Goal: Check status: Check status

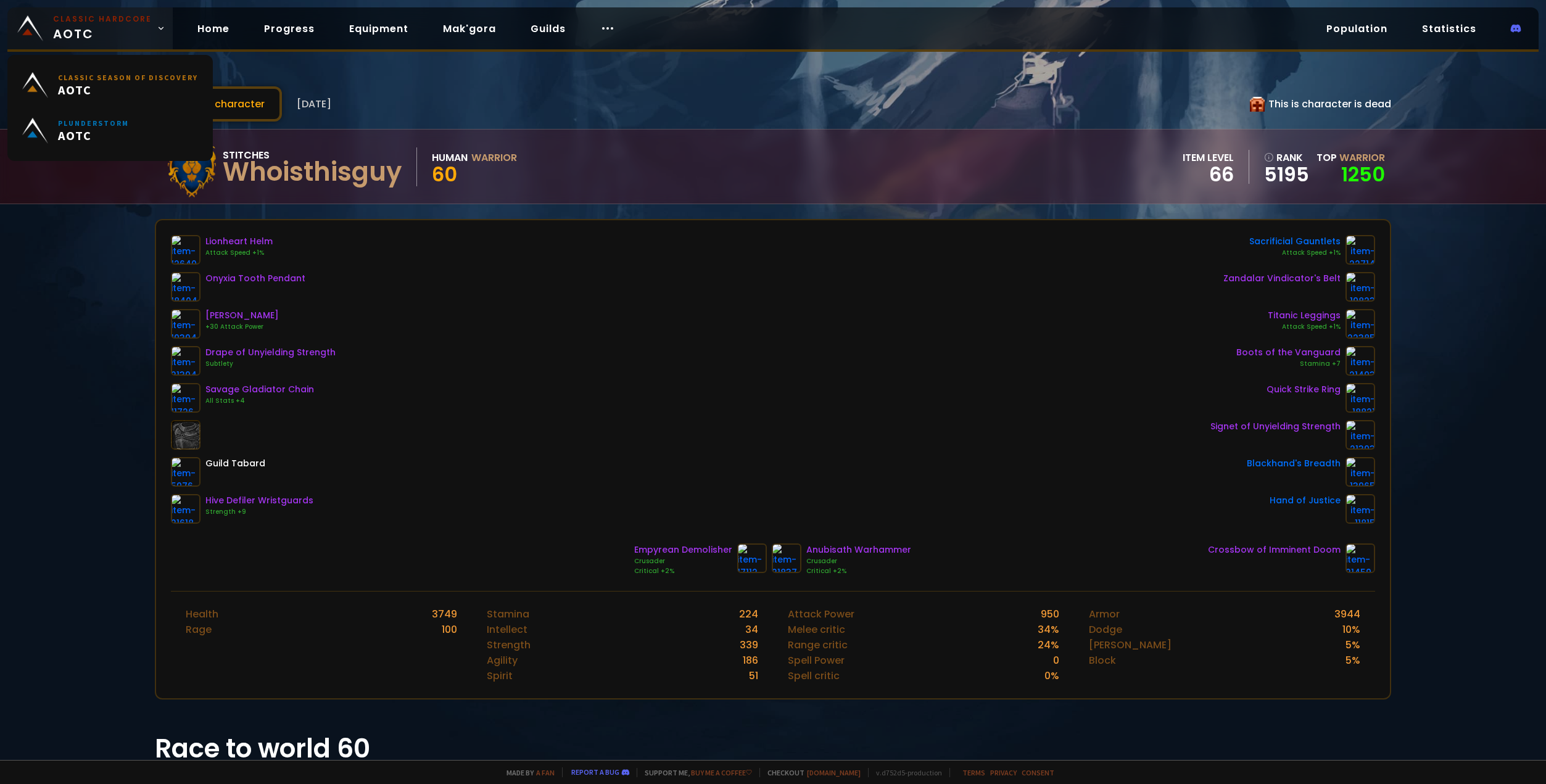
click at [119, 25] on span "Classic Hardcore AOTC" at bounding box center [102, 28] width 98 height 29
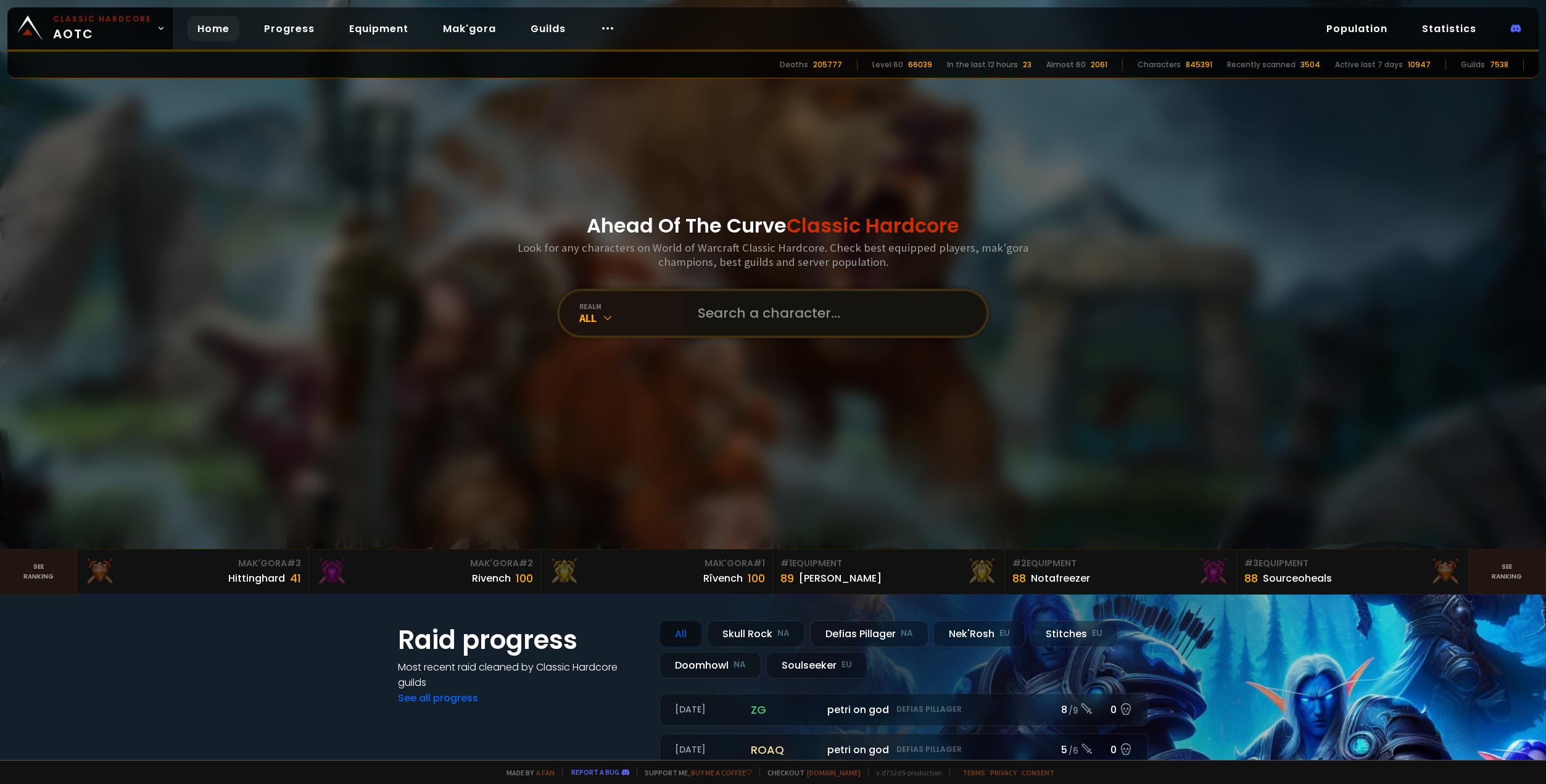
click at [834, 317] on input "text" at bounding box center [831, 313] width 281 height 44
paste input "nazerath"
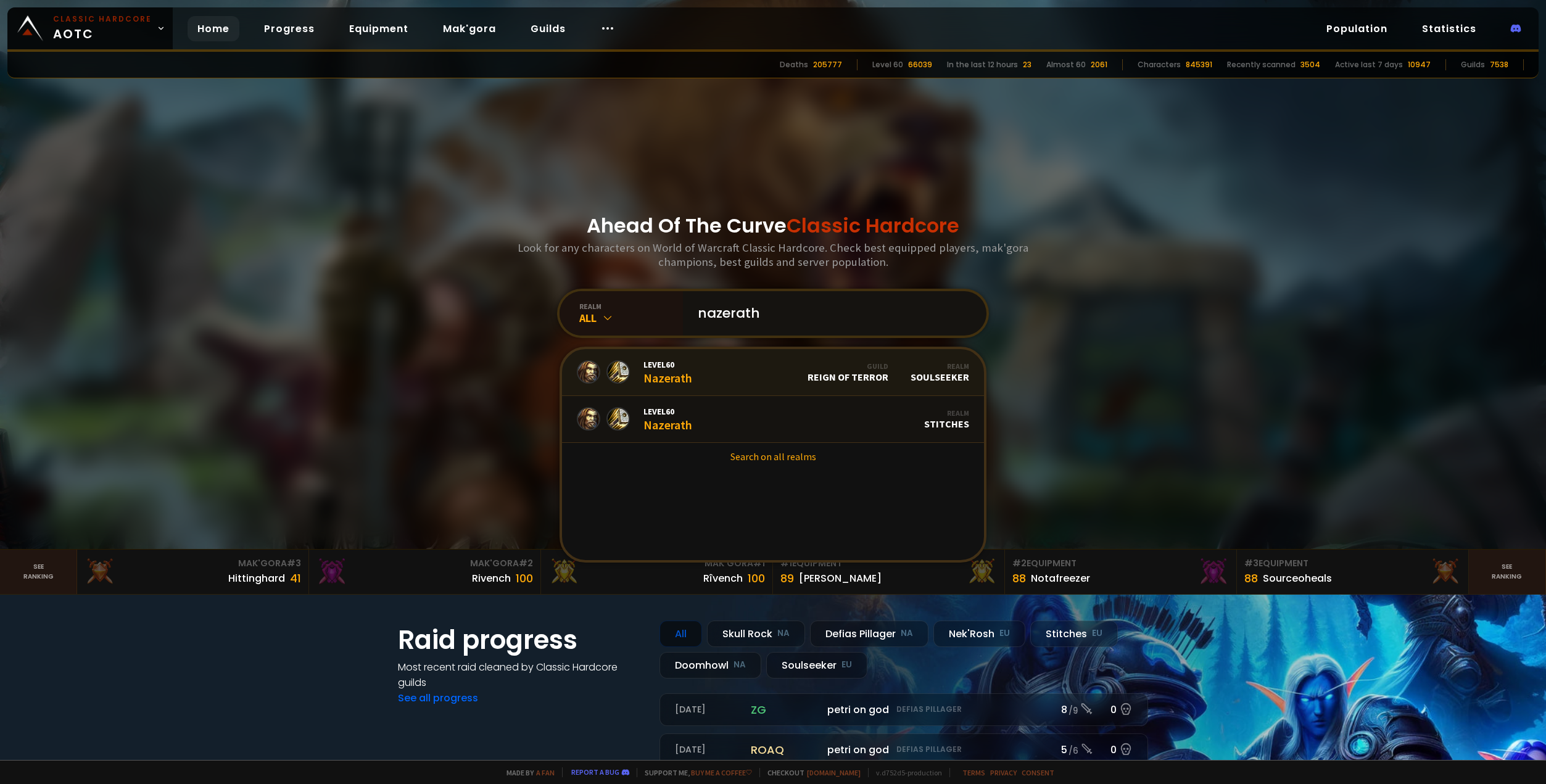
type input "nazerath"
click at [778, 374] on link "Level 60 Nazerath Guild Reign of Terror Realm Soulseeker" at bounding box center [772, 372] width 422 height 47
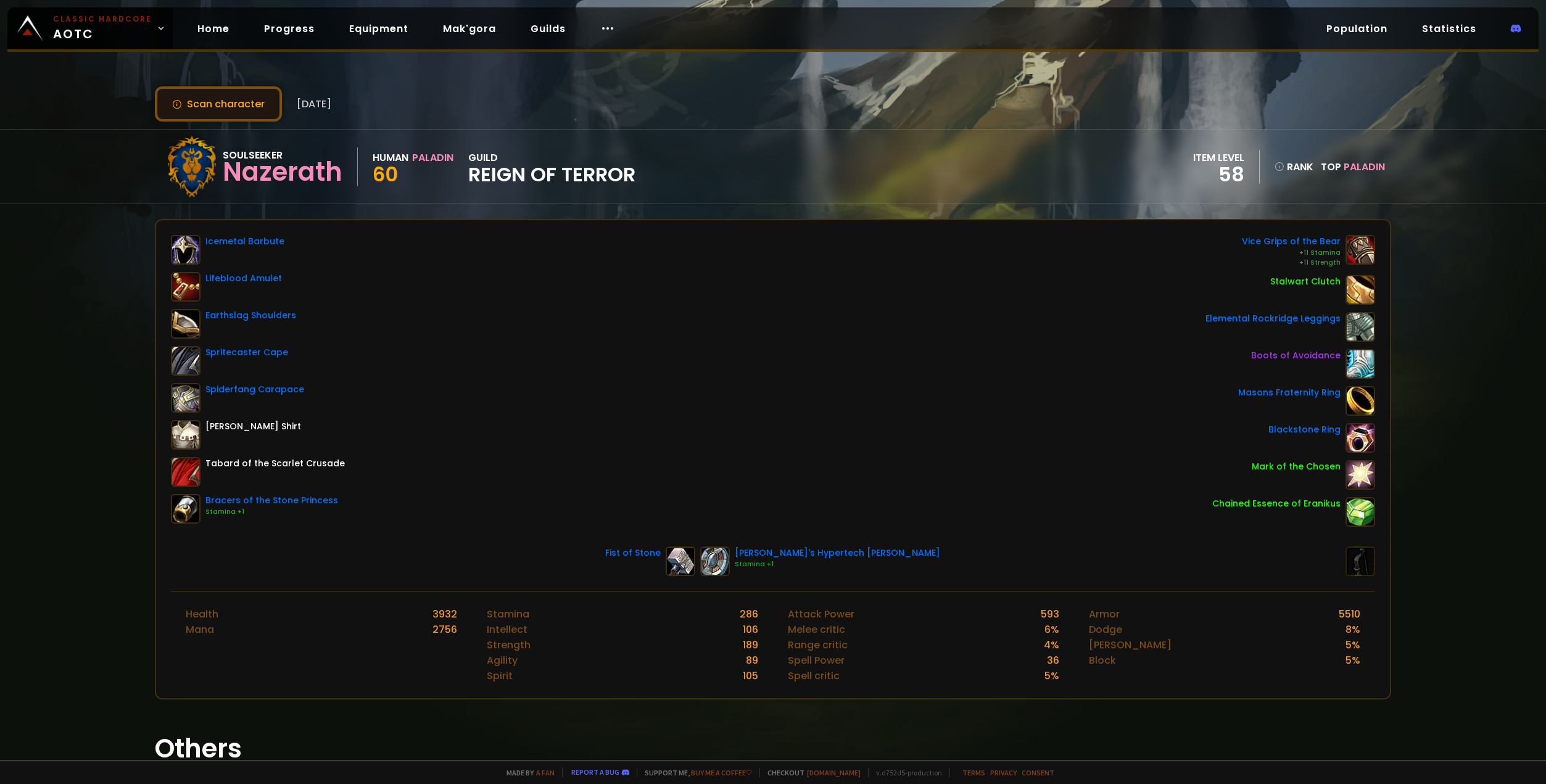
click at [226, 101] on button "Scan character" at bounding box center [218, 104] width 127 height 35
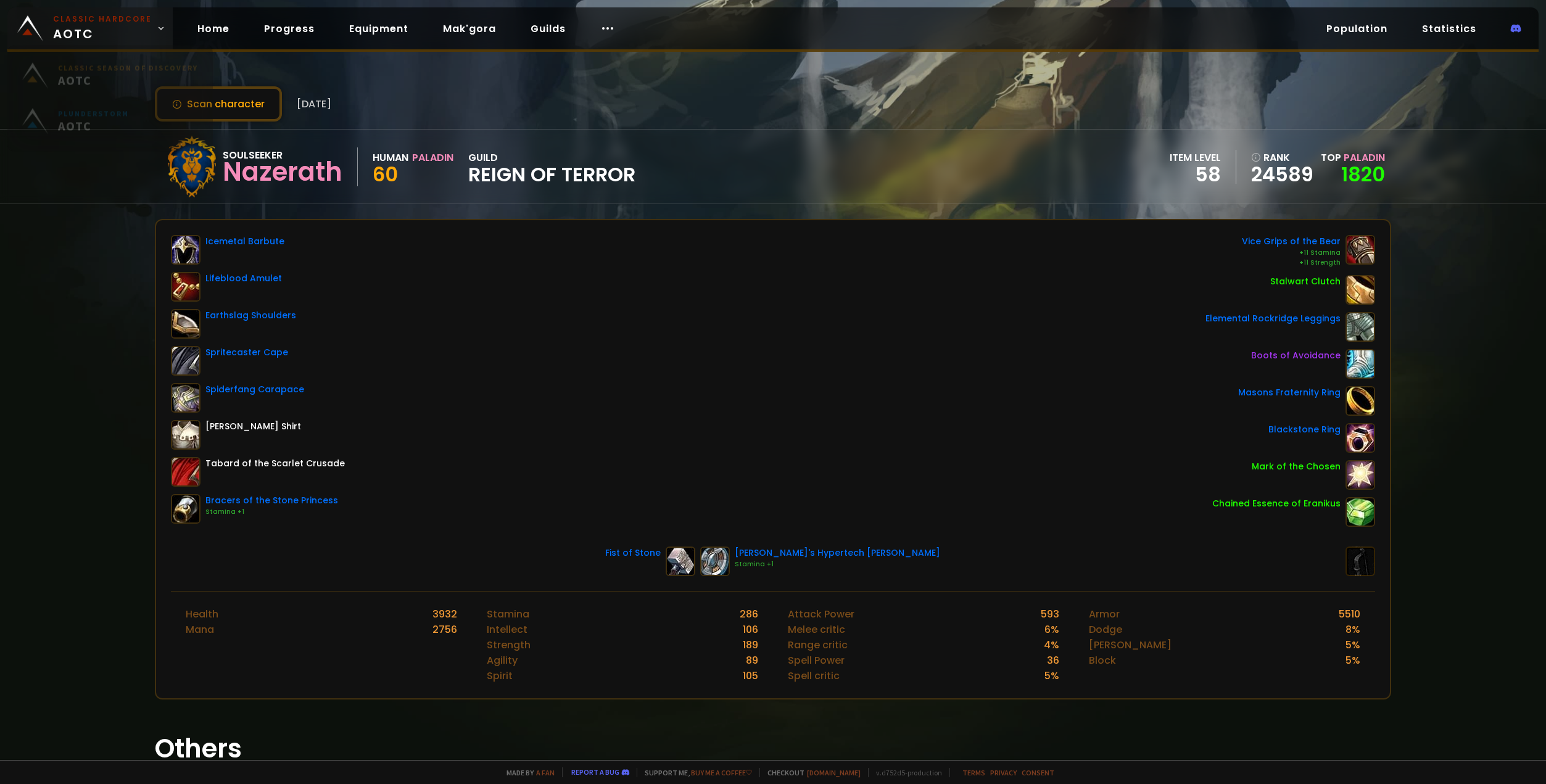
click at [111, 20] on small "Classic Hardcore" at bounding box center [102, 19] width 98 height 11
